Goal: Information Seeking & Learning: Learn about a topic

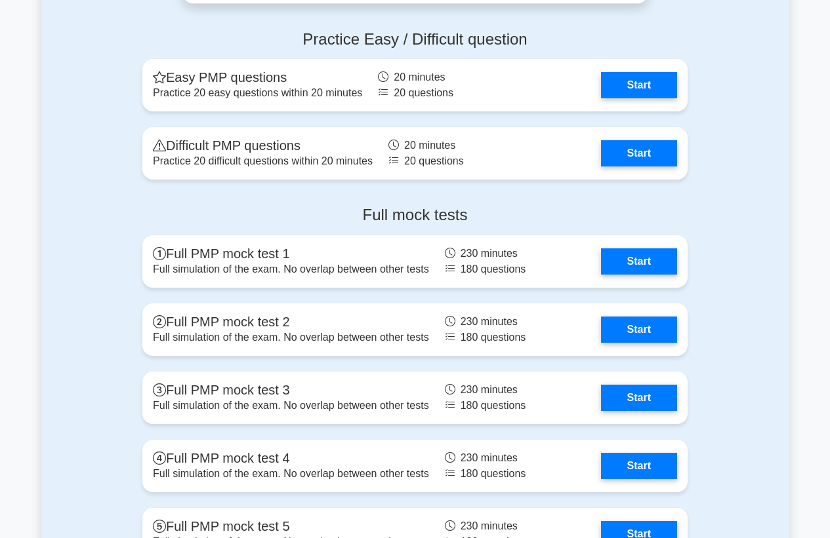
scroll to position [3673, 0]
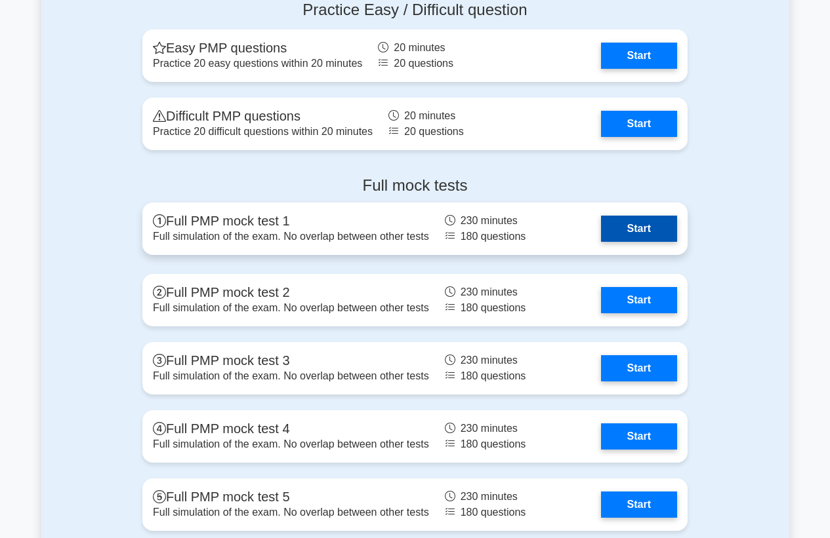
click at [630, 232] on link "Start" at bounding box center [639, 229] width 76 height 26
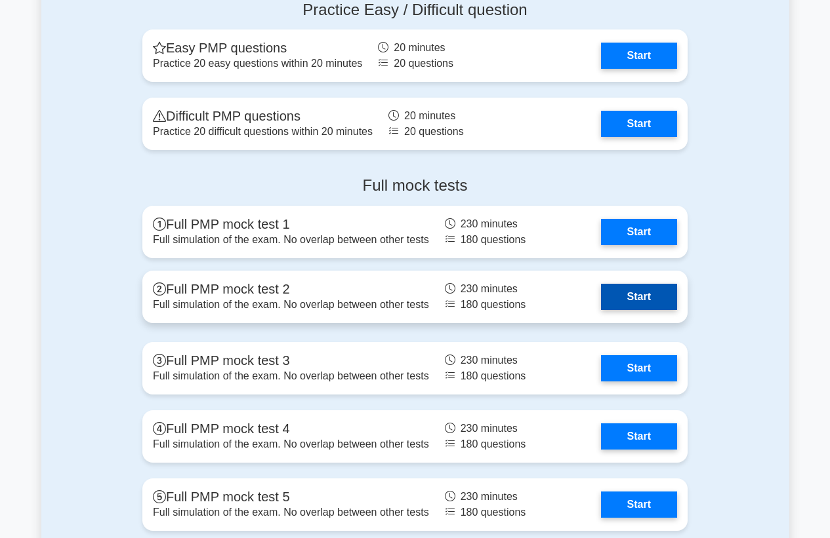
click at [601, 299] on link "Start" at bounding box center [639, 297] width 76 height 26
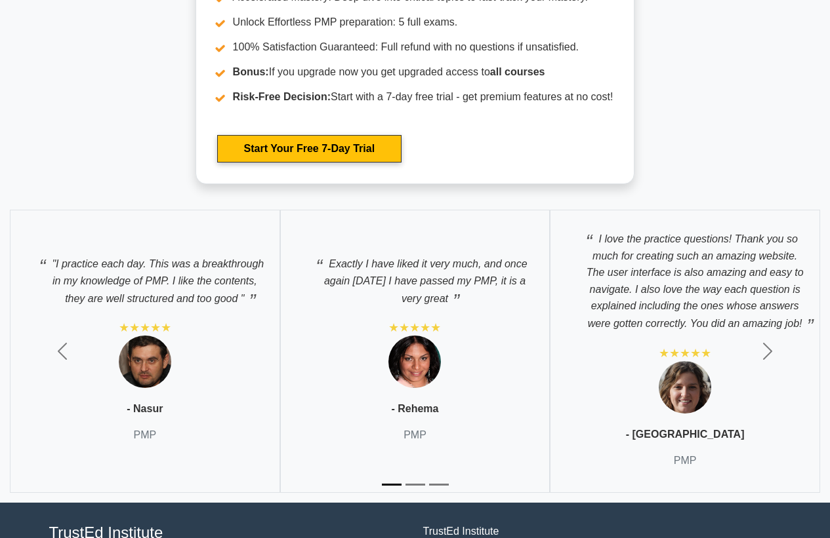
scroll to position [4460, 0]
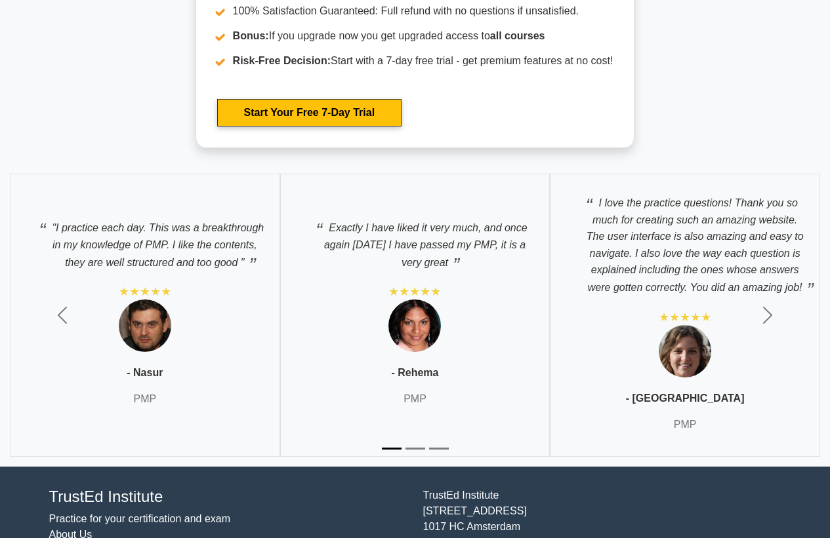
click at [683, 349] on img at bounding box center [685, 351] width 52 height 52
click at [682, 352] on img at bounding box center [685, 351] width 52 height 52
drag, startPoint x: 682, startPoint y: 352, endPoint x: 728, endPoint y: 344, distance: 46.5
click at [689, 352] on img at bounding box center [685, 351] width 52 height 52
click at [762, 321] on span "button" at bounding box center [767, 315] width 21 height 21
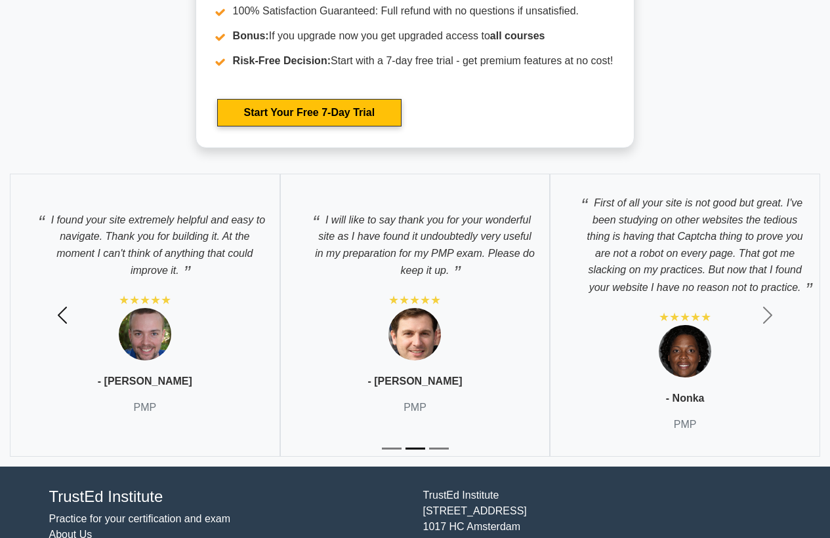
click at [62, 302] on button "Previous" at bounding box center [62, 315] width 125 height 303
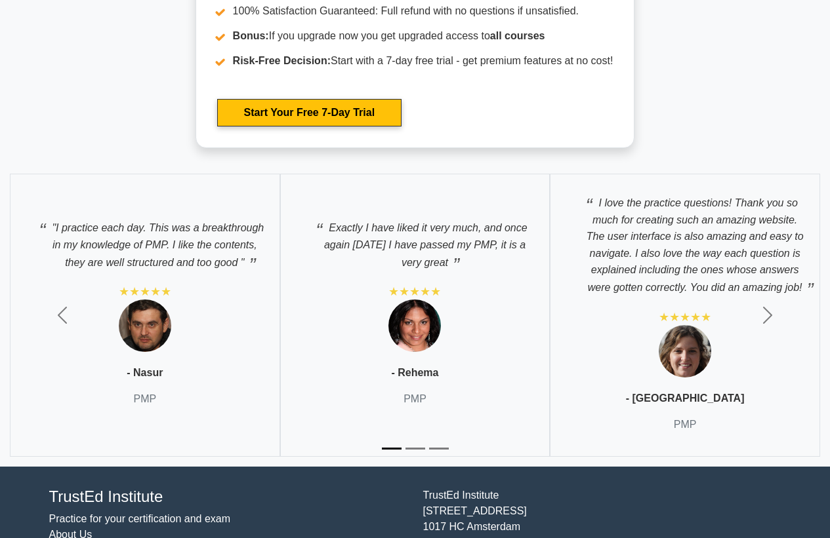
click at [700, 354] on img at bounding box center [685, 351] width 52 height 52
drag, startPoint x: 655, startPoint y: 229, endPoint x: 667, endPoint y: 231, distance: 12.0
click at [660, 230] on p "I love the practice questions! Thank you so much for creating such an amazing w…" at bounding box center [684, 242] width 243 height 109
drag, startPoint x: 707, startPoint y: 351, endPoint x: 684, endPoint y: 354, distance: 23.1
click at [687, 353] on div ""I practice each day. This was a breakthrough in my knowledge of PMP. I like th…" at bounding box center [415, 315] width 830 height 303
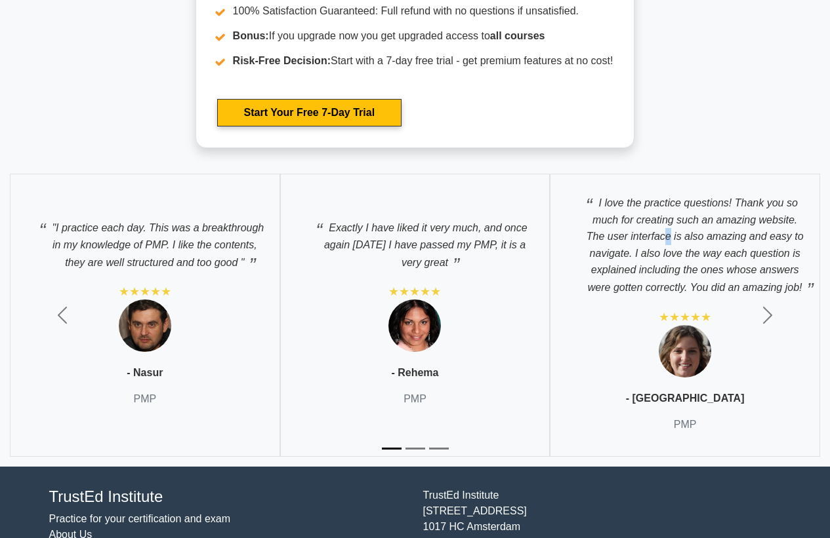
click at [679, 355] on img at bounding box center [685, 351] width 52 height 52
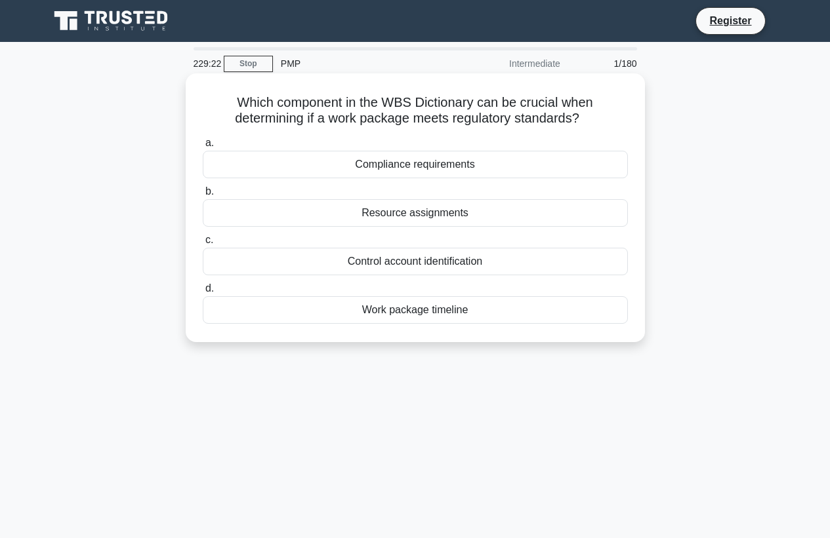
click at [405, 213] on div "Resource assignments" at bounding box center [415, 213] width 425 height 28
click at [203, 196] on input "b. Resource assignments" at bounding box center [203, 192] width 0 height 9
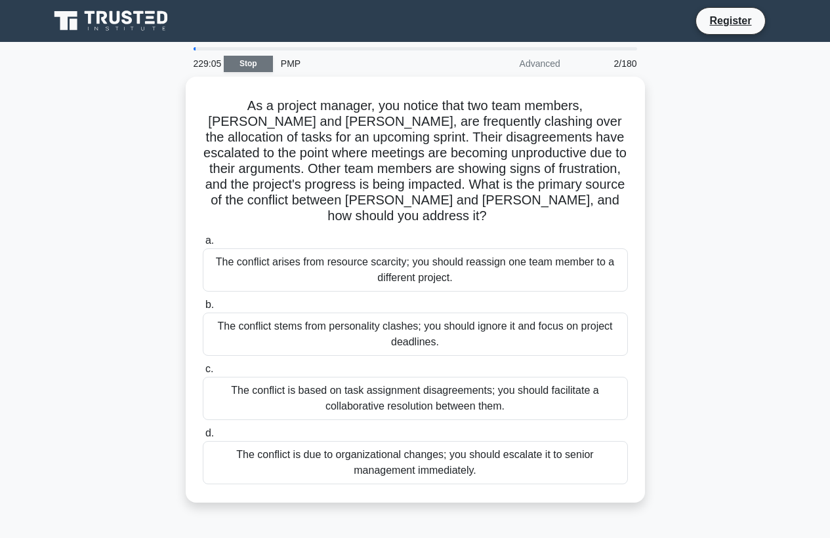
click at [246, 68] on link "Stop" at bounding box center [248, 64] width 49 height 16
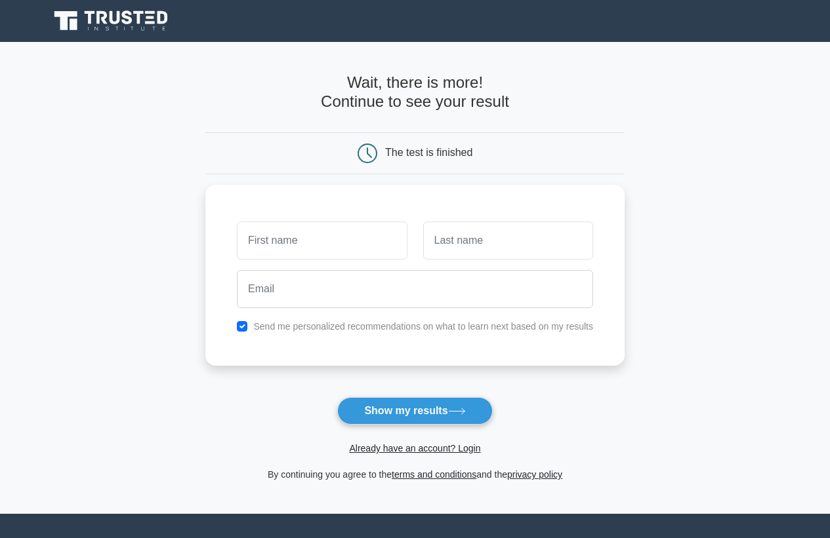
click at [363, 159] on icon at bounding box center [367, 154] width 20 height 20
click at [388, 411] on button "Show my results" at bounding box center [414, 411] width 155 height 28
